Goal: Task Accomplishment & Management: Use online tool/utility

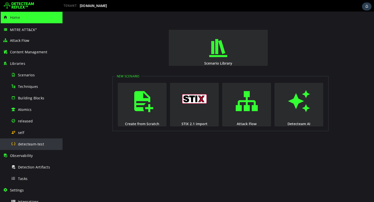
click at [42, 142] on span "detecteam-test" at bounding box center [31, 144] width 26 height 5
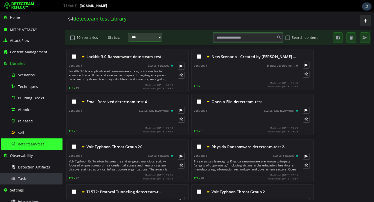
click at [25, 181] on div "Tasks" at bounding box center [35, 178] width 49 height 11
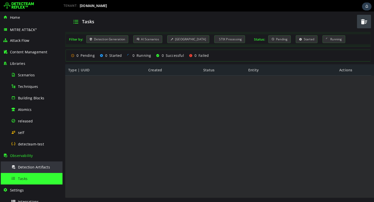
click at [29, 170] on div "Detection Artifacts" at bounding box center [35, 166] width 49 height 11
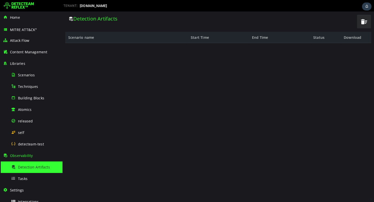
click at [16, 4] on img at bounding box center [19, 6] width 30 height 8
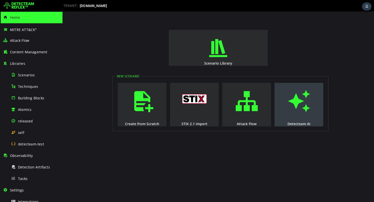
click at [302, 106] on span "button" at bounding box center [299, 101] width 5 height 34
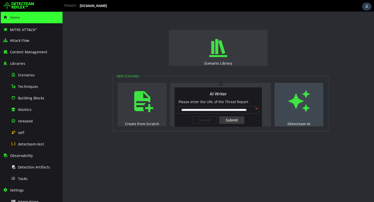
scroll to position [0, 17]
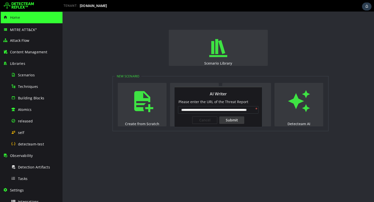
type input "**********"
click at [236, 121] on div "Submit" at bounding box center [231, 120] width 25 height 8
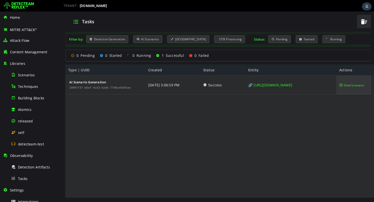
click at [346, 86] on span "View Scenario" at bounding box center [354, 85] width 20 height 19
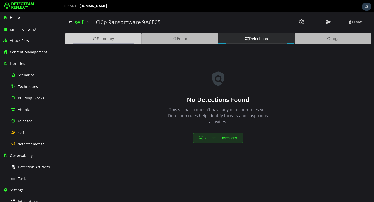
click at [130, 42] on div "Summary" at bounding box center [103, 38] width 77 height 11
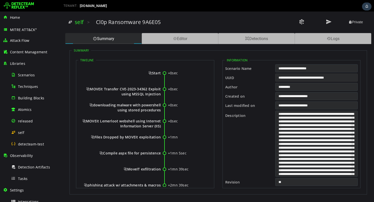
click at [311, 78] on input "**********" at bounding box center [317, 78] width 83 height 8
